Goal: Navigation & Orientation: Find specific page/section

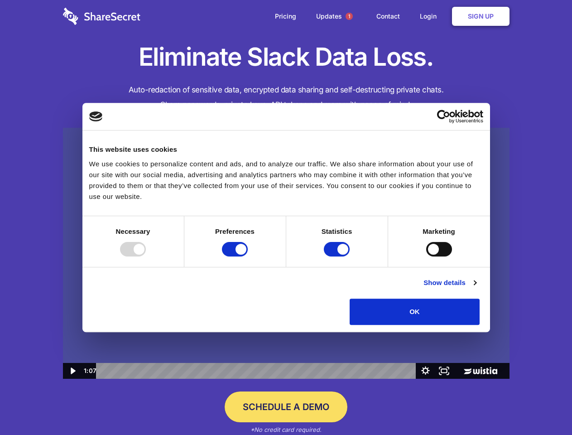
click at [286, 218] on img at bounding box center [286, 254] width 447 height 252
click at [146, 257] on div at bounding box center [133, 249] width 26 height 15
click at [248, 257] on input "Preferences" at bounding box center [235, 249] width 26 height 15
checkbox input "false"
click at [338, 257] on input "Statistics" at bounding box center [337, 249] width 26 height 15
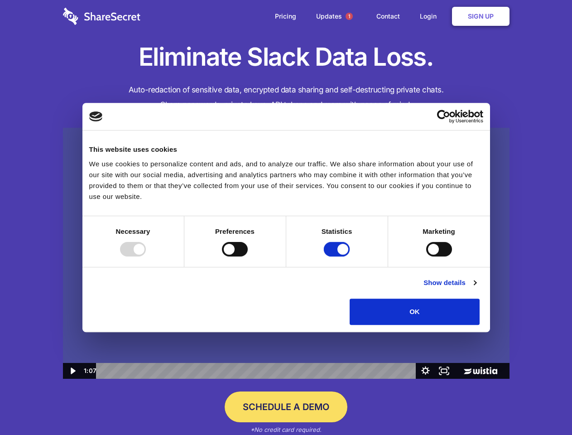
checkbox input "false"
click at [427, 257] on input "Marketing" at bounding box center [440, 249] width 26 height 15
checkbox input "true"
click at [476, 288] on link "Show details" at bounding box center [450, 282] width 53 height 11
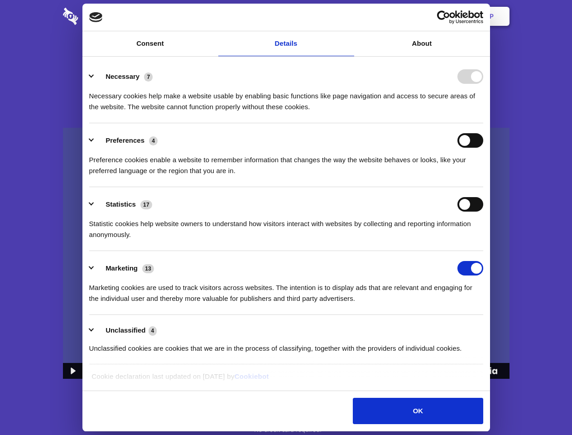
click at [484, 123] on li "Necessary 7 Necessary cookies help make a website usable by enabling basic func…" at bounding box center [286, 91] width 394 height 64
click at [349, 16] on span "1" at bounding box center [349, 16] width 7 height 7
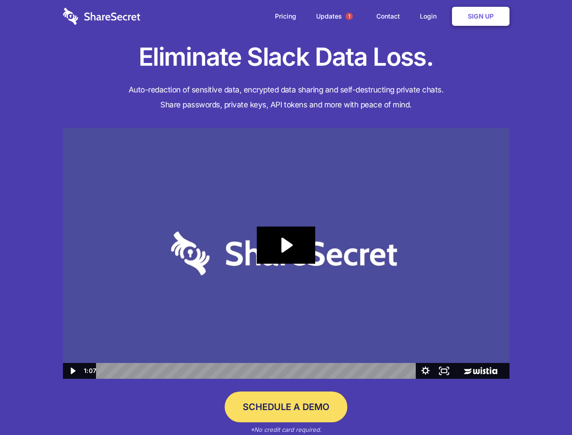
click at [286, 253] on icon "Play Video: Sharesecret Slack Extension" at bounding box center [286, 245] width 58 height 37
